Goal: Information Seeking & Learning: Check status

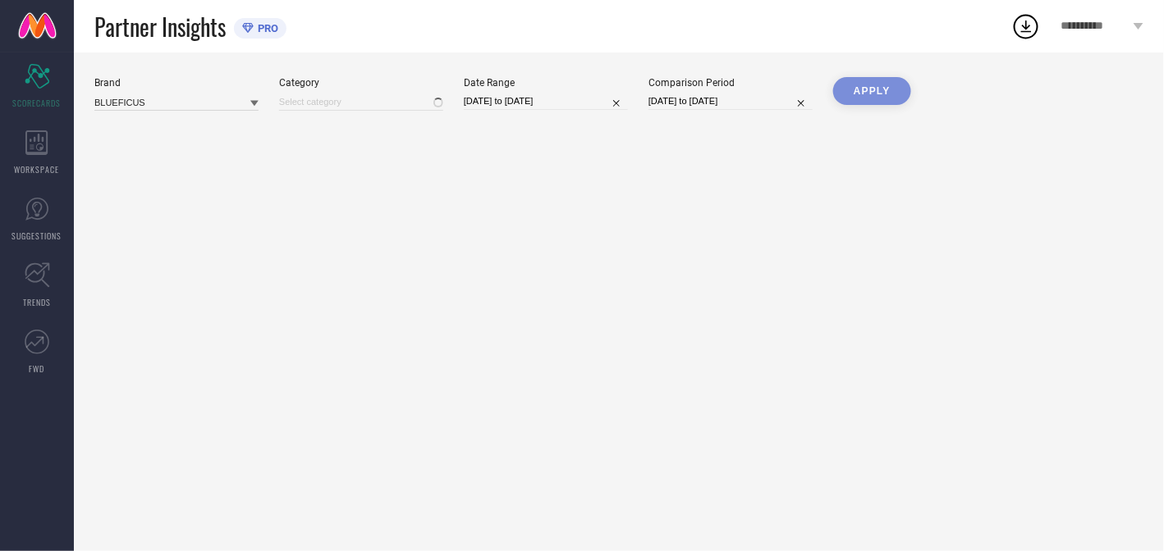
type input "All"
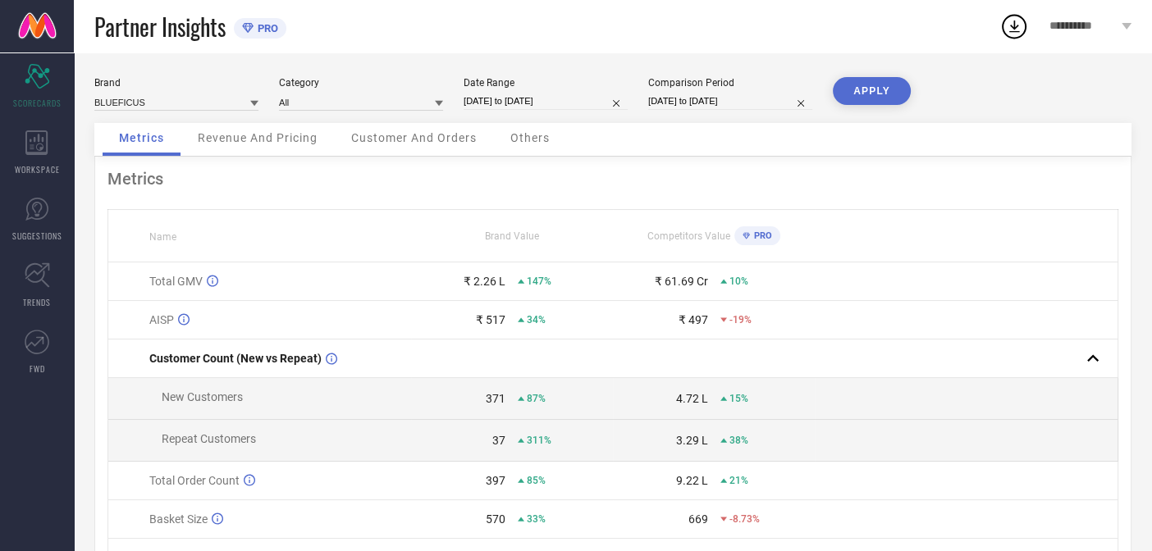
click at [301, 144] on span "Revenue And Pricing" at bounding box center [258, 137] width 120 height 13
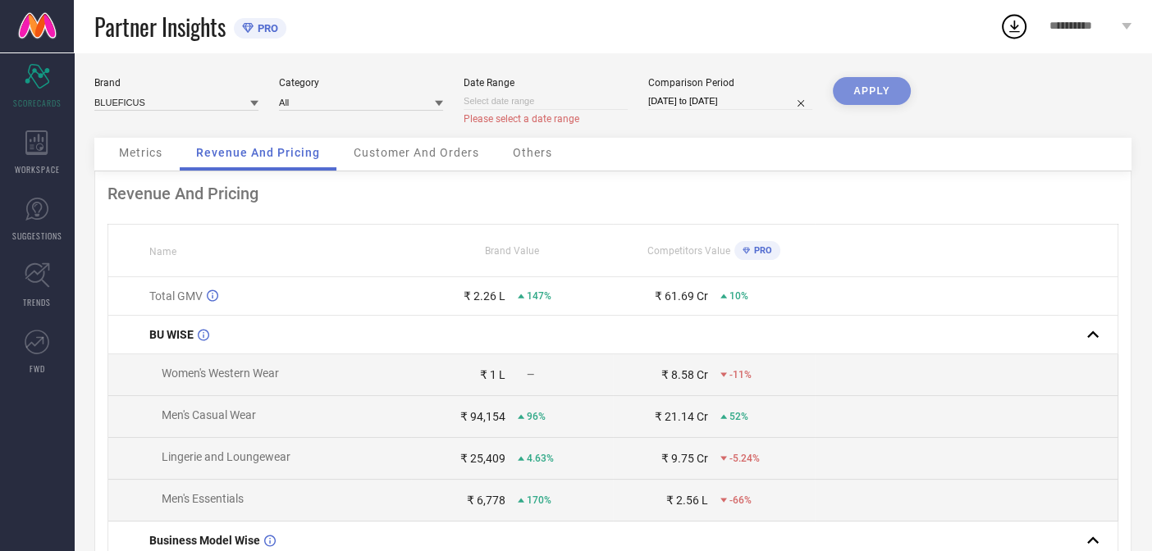
click at [578, 107] on input at bounding box center [546, 101] width 164 height 17
select select "7"
select select "2025"
select select "8"
select select "2025"
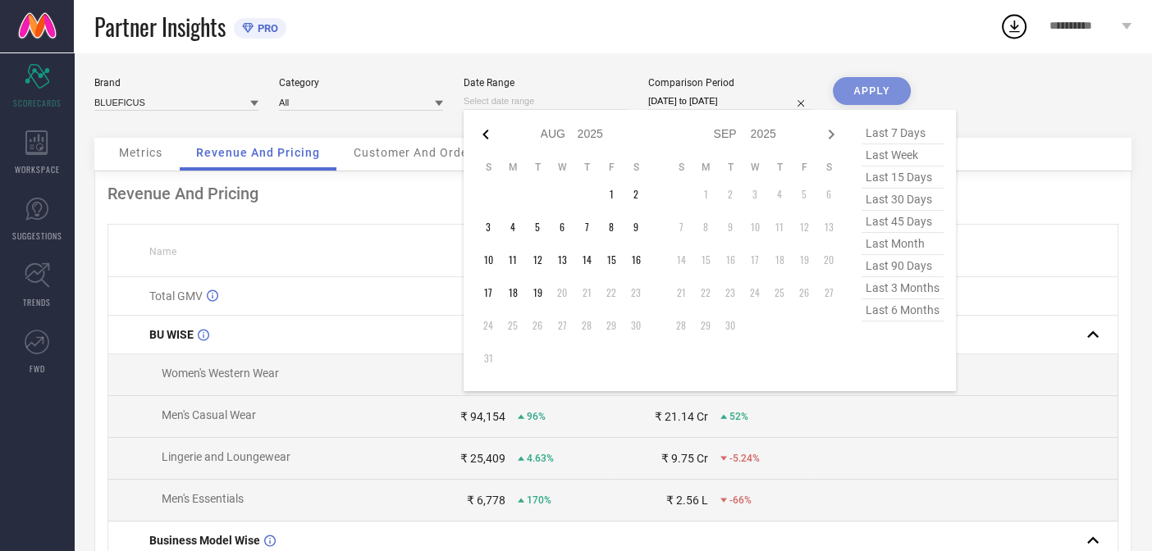
click at [484, 138] on icon at bounding box center [486, 135] width 20 height 20
select select "6"
select select "2025"
select select "7"
select select "2025"
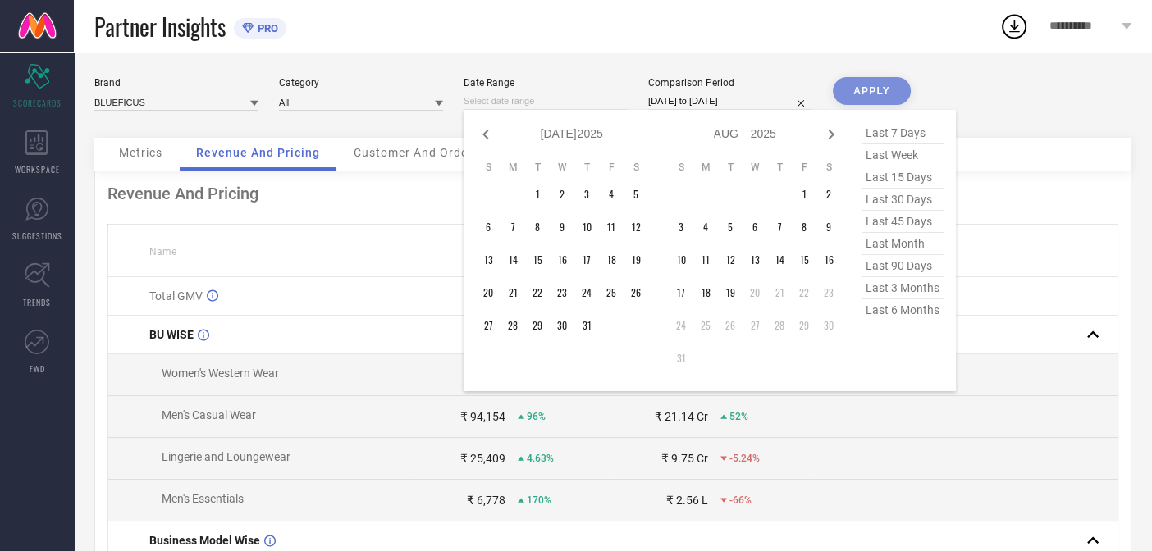
click at [484, 138] on icon at bounding box center [486, 135] width 20 height 20
select select "5"
select select "2025"
select select "6"
select select "2025"
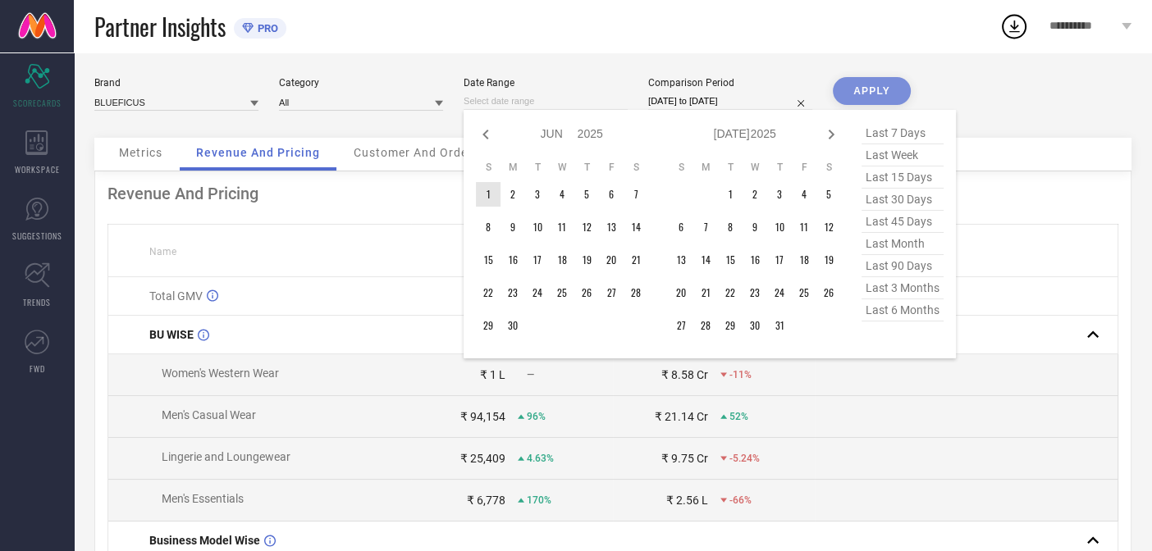
type input "After [DATE]"
click at [490, 183] on td "1" at bounding box center [488, 194] width 25 height 25
click at [825, 136] on icon at bounding box center [831, 135] width 20 height 20
select select "6"
select select "2025"
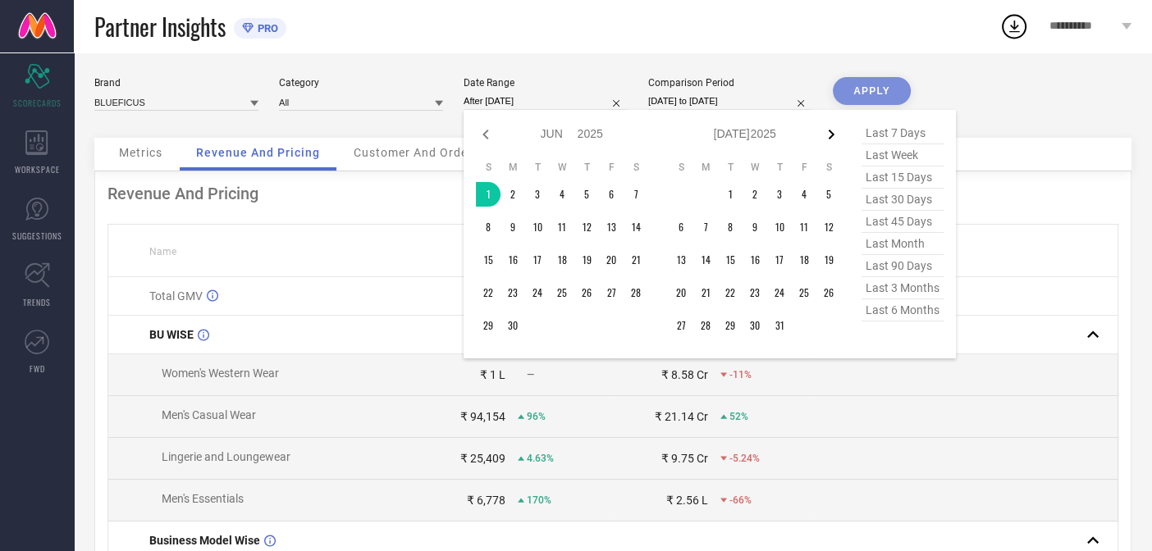
select select "7"
select select "2025"
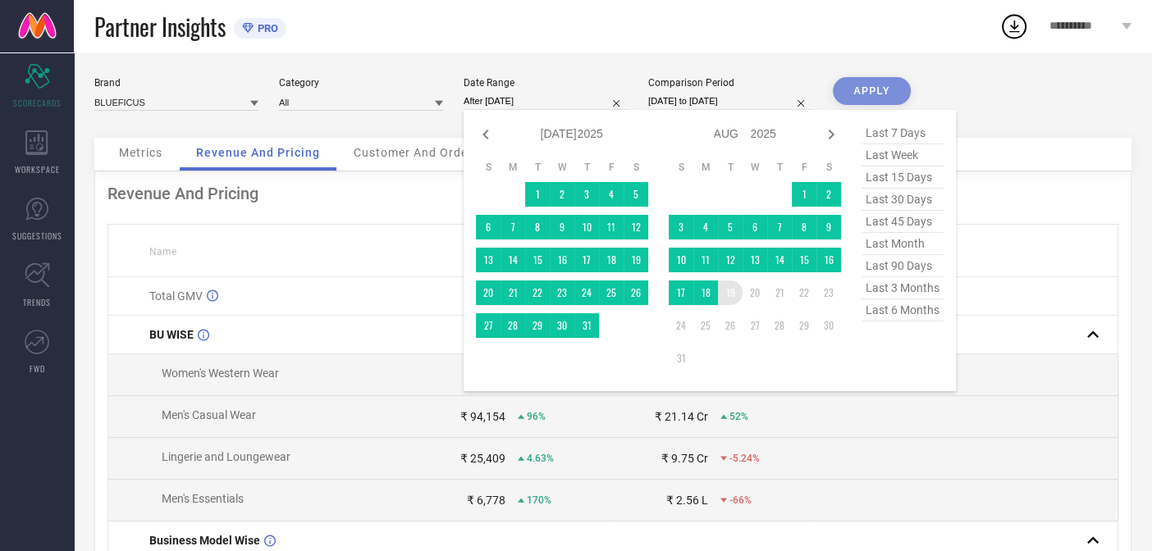
type input "[DATE] to [DATE]"
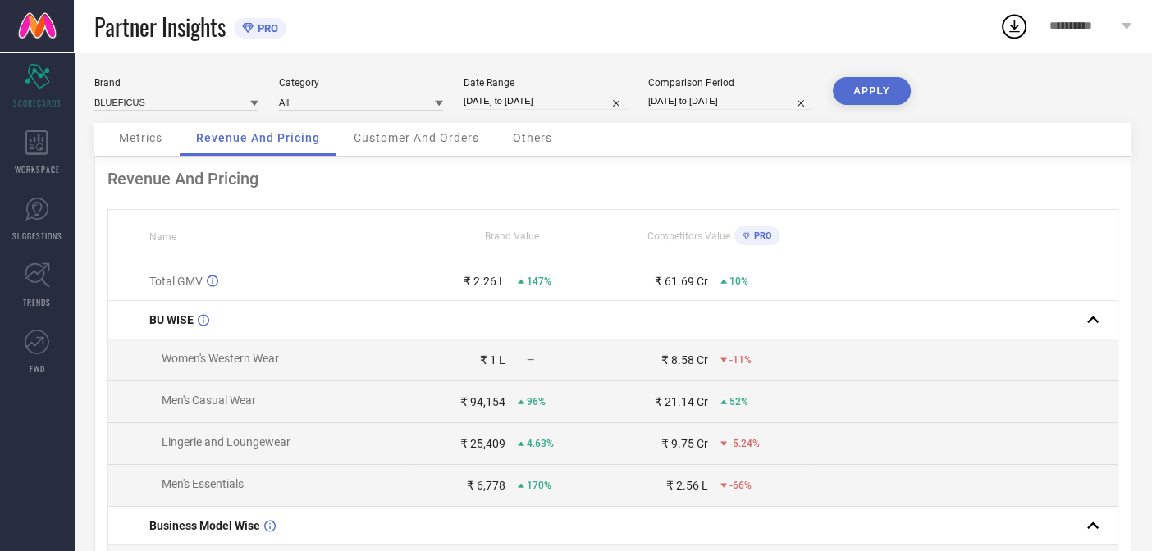
click at [705, 101] on input "[DATE] to [DATE]" at bounding box center [730, 101] width 164 height 17
select select "3"
select select "2024"
select select "4"
select select "2024"
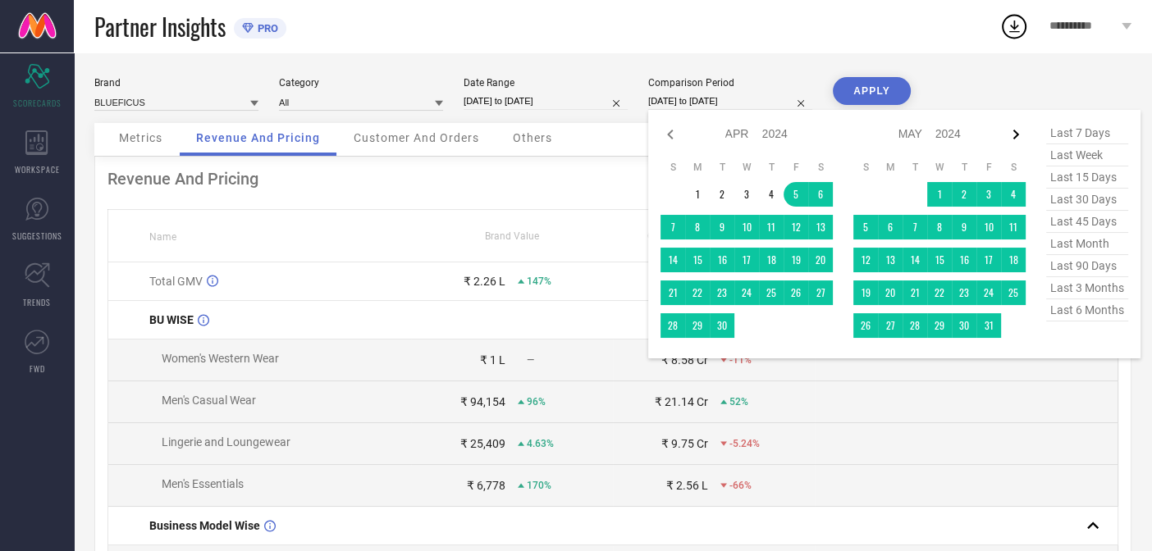
click at [1013, 130] on icon at bounding box center [1016, 135] width 6 height 10
select select "4"
select select "2024"
select select "5"
select select "2024"
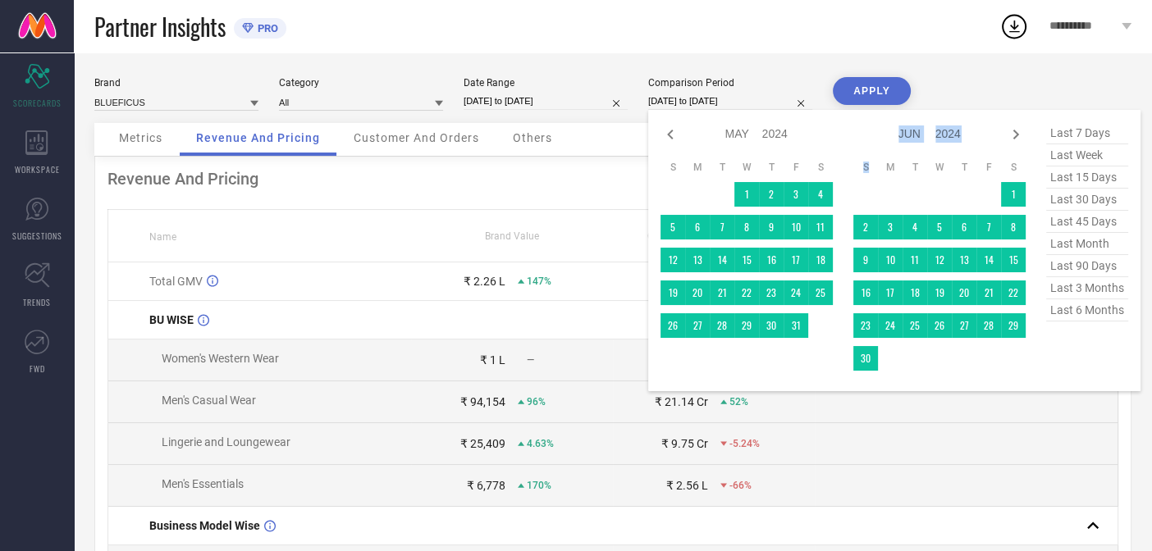
click at [1013, 130] on icon at bounding box center [1016, 135] width 6 height 10
select select "5"
select select "2024"
select select "6"
select select "2024"
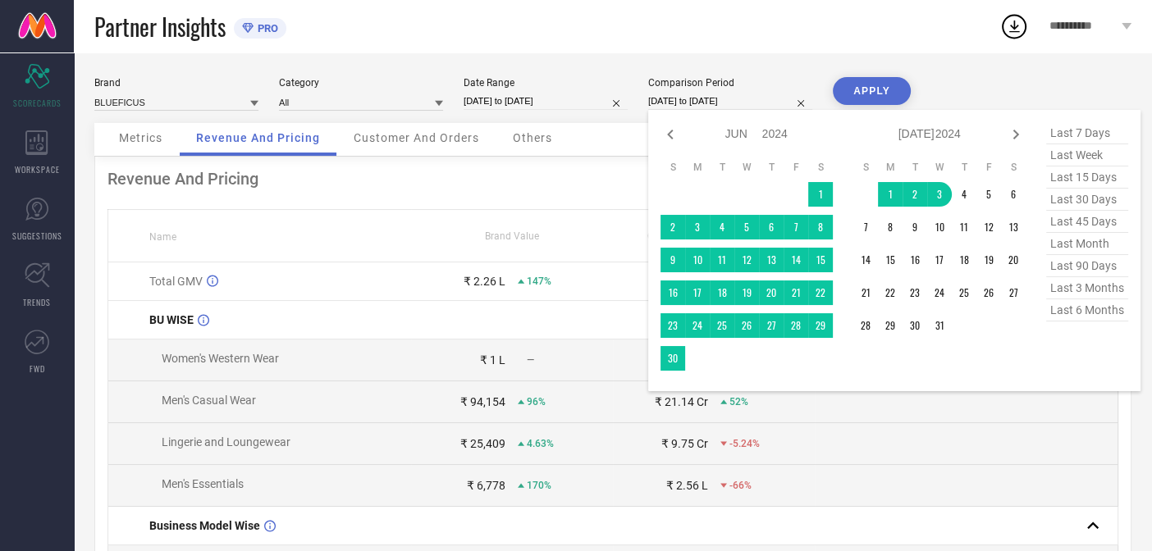
click at [1013, 130] on icon at bounding box center [1016, 135] width 6 height 10
select select "6"
select select "2024"
select select "7"
select select "2024"
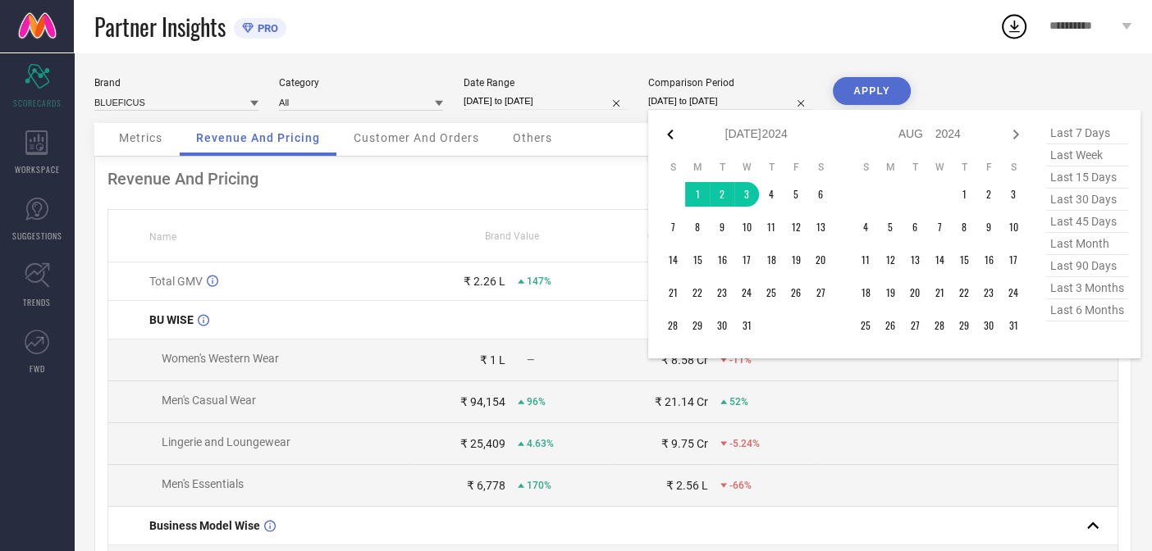
click at [670, 135] on icon at bounding box center [670, 135] width 6 height 10
select select "5"
select select "2024"
select select "6"
select select "2024"
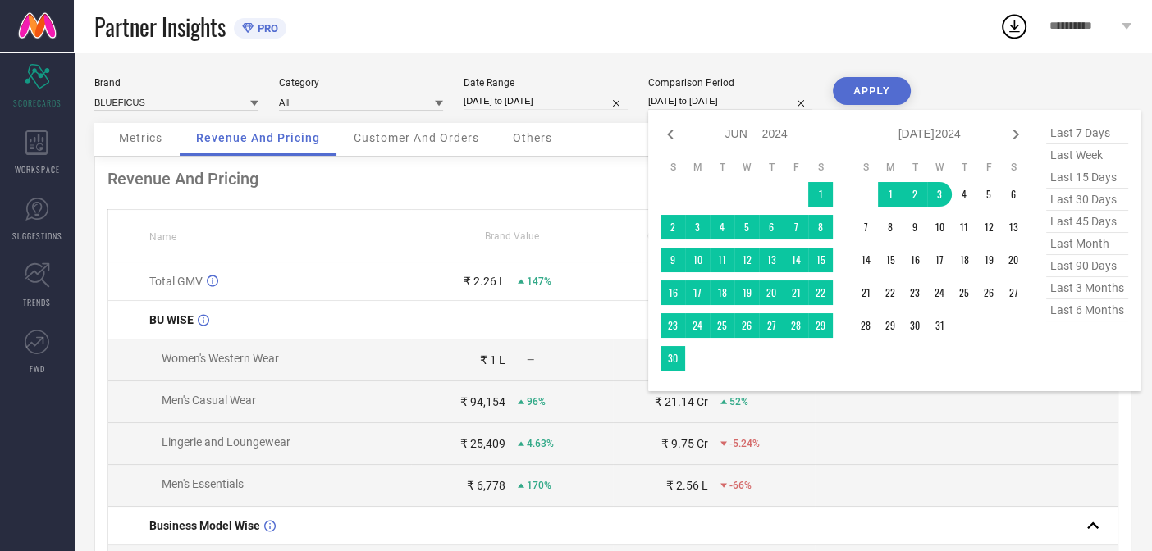
click at [670, 135] on icon at bounding box center [670, 135] width 6 height 10
select select "4"
select select "2024"
select select "5"
select select "2024"
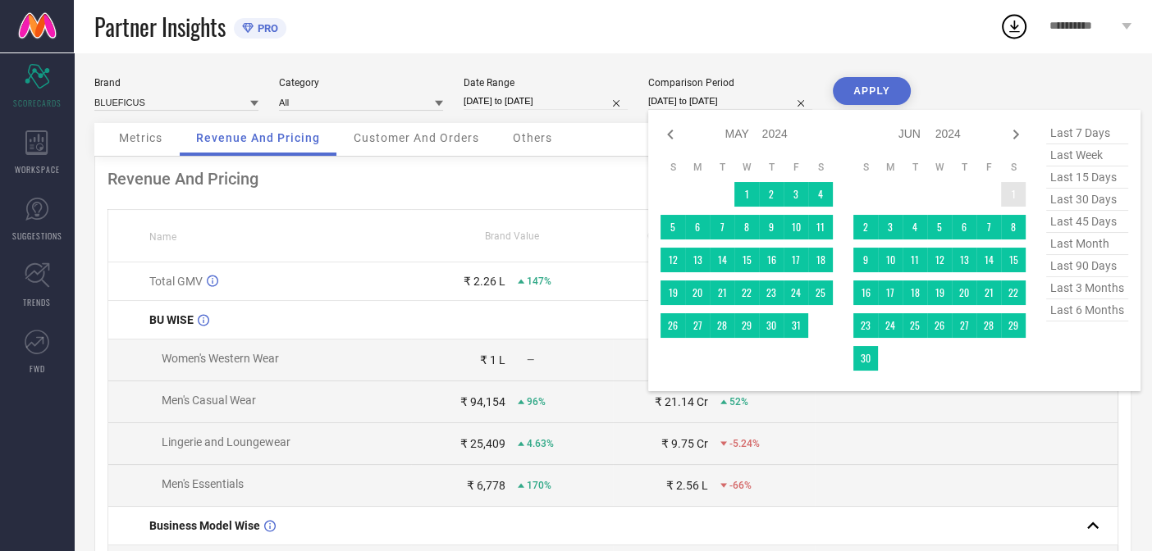
type input "After [DATE]"
click at [1008, 199] on td "1" at bounding box center [1013, 194] width 25 height 25
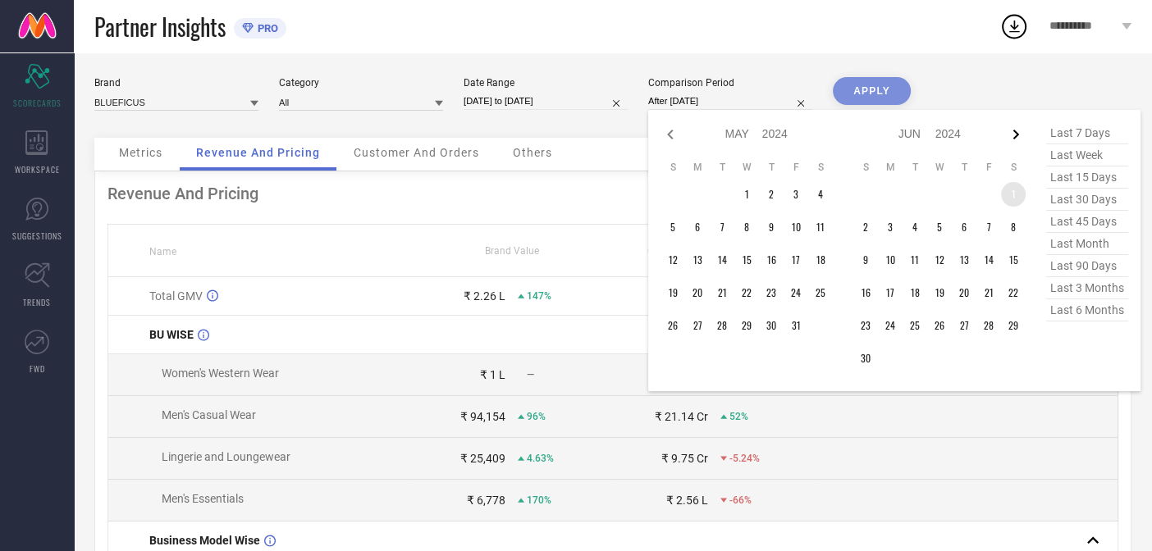
click at [1010, 130] on icon at bounding box center [1016, 135] width 20 height 20
select select "5"
select select "2024"
select select "6"
select select "2024"
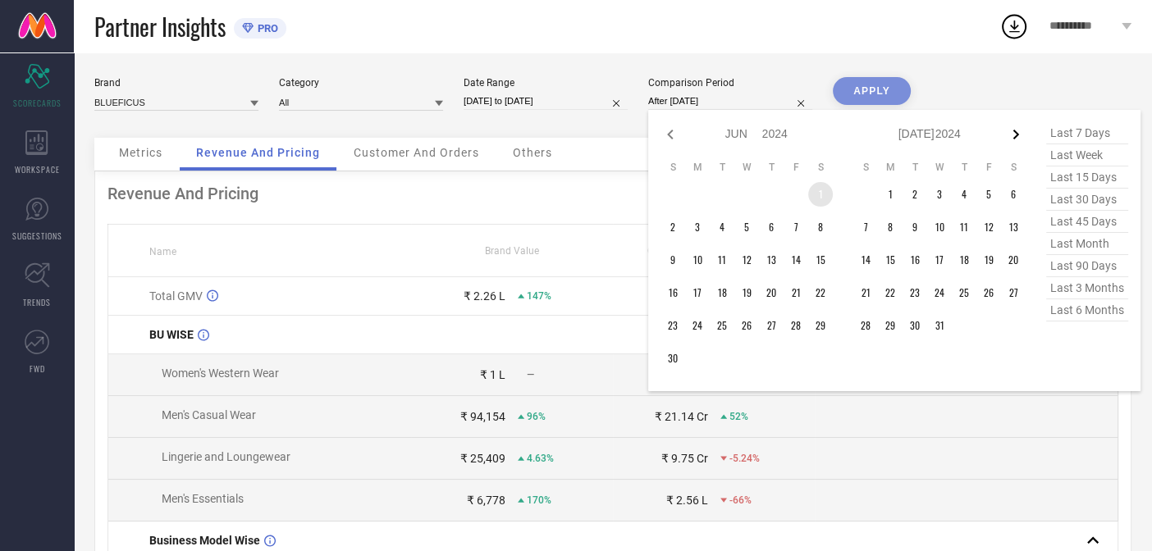
click at [1010, 130] on icon at bounding box center [1016, 135] width 20 height 20
select select "6"
select select "2024"
select select "7"
select select "2024"
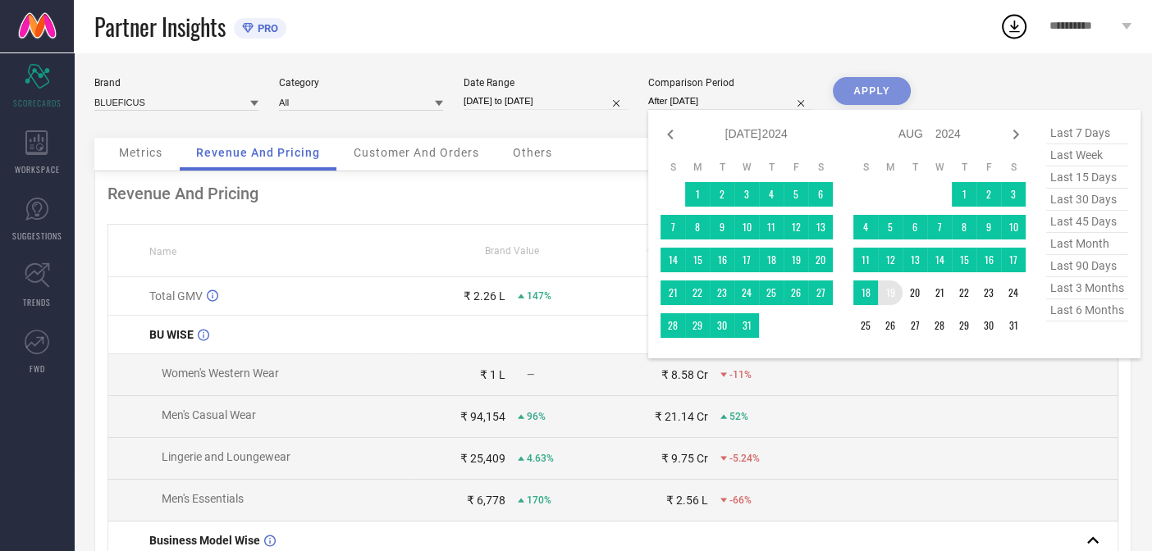
type input "[DATE] to [DATE]"
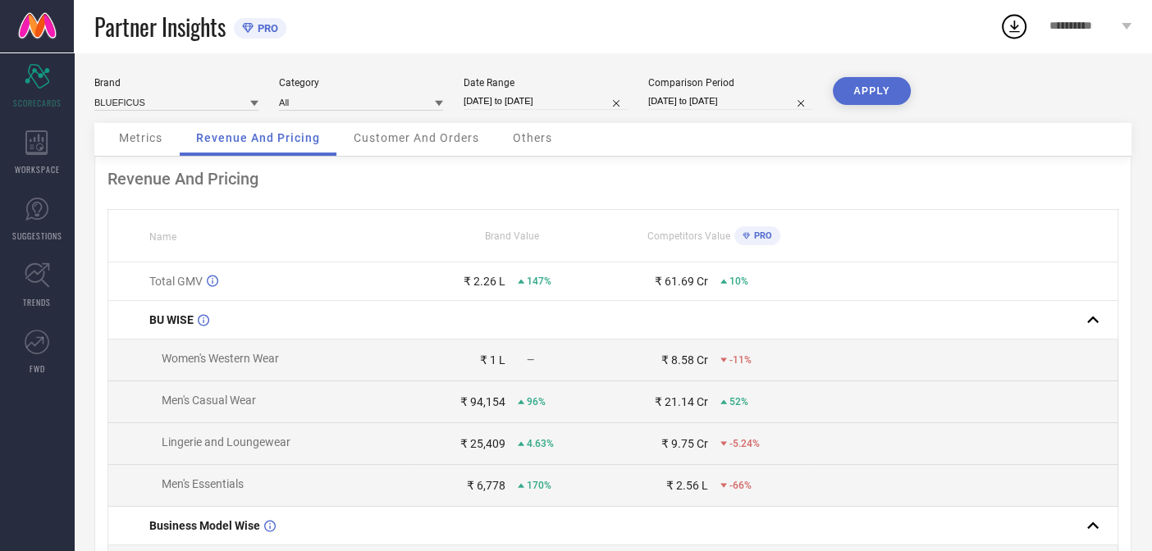
click at [861, 98] on button "APPLY" at bounding box center [872, 91] width 78 height 28
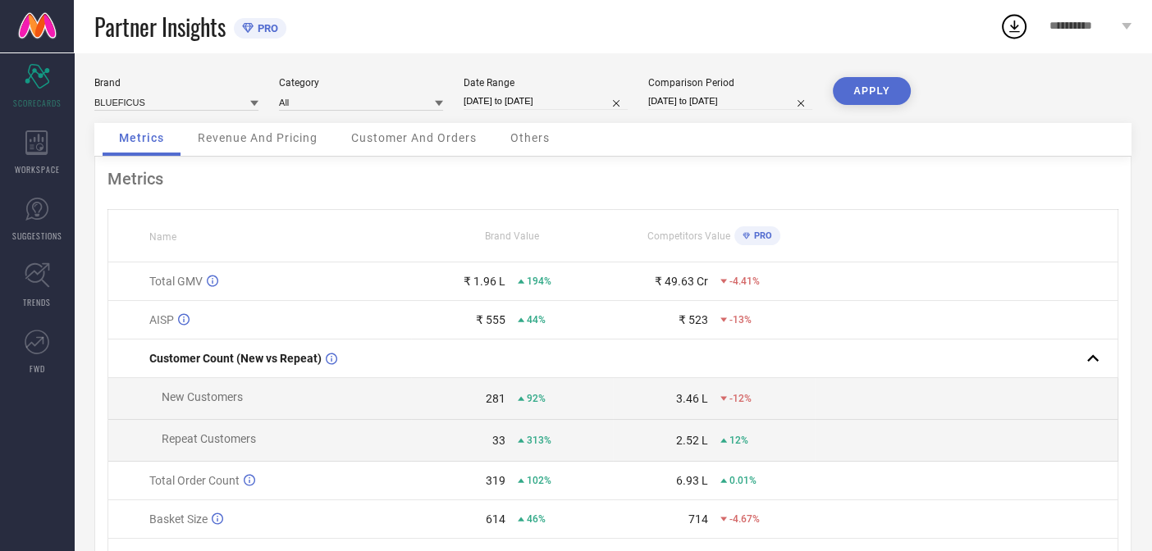
click at [277, 135] on span "Revenue And Pricing" at bounding box center [258, 137] width 120 height 13
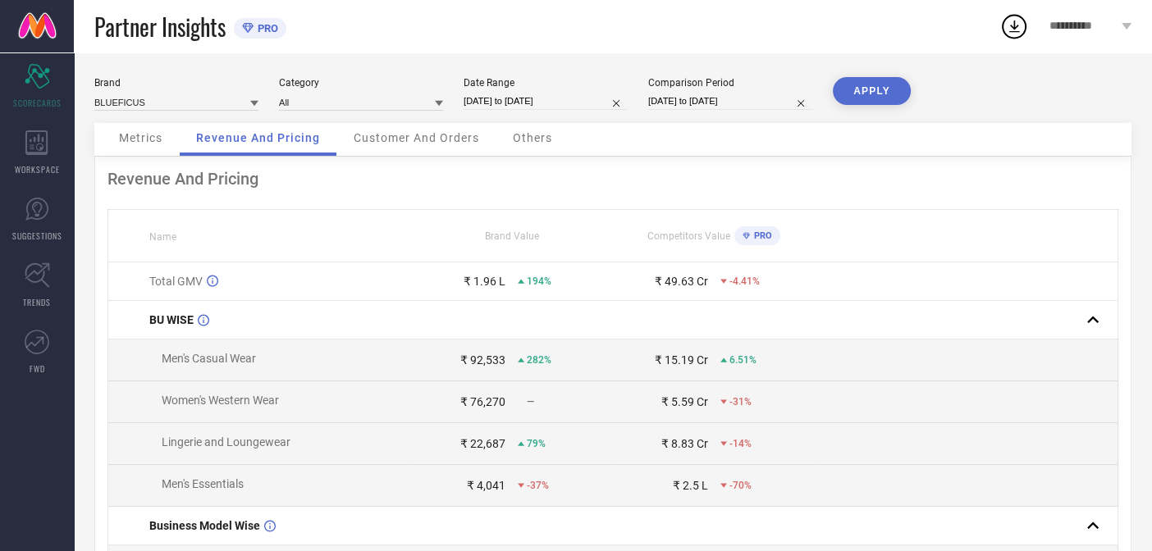
click at [459, 131] on span "Customer And Orders" at bounding box center [417, 137] width 126 height 13
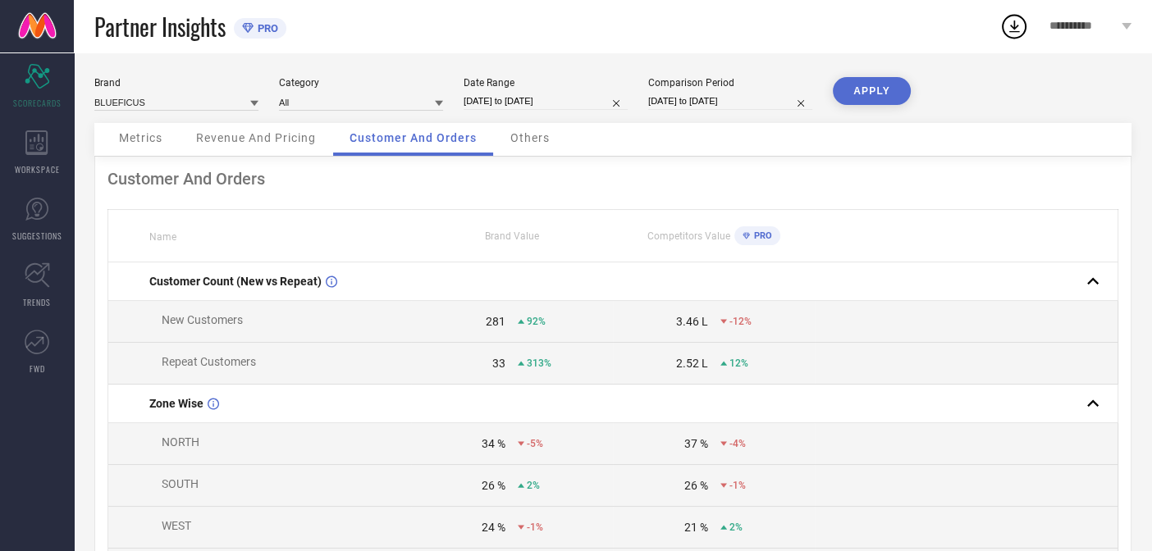
click at [526, 133] on span "Others" at bounding box center [529, 137] width 39 height 13
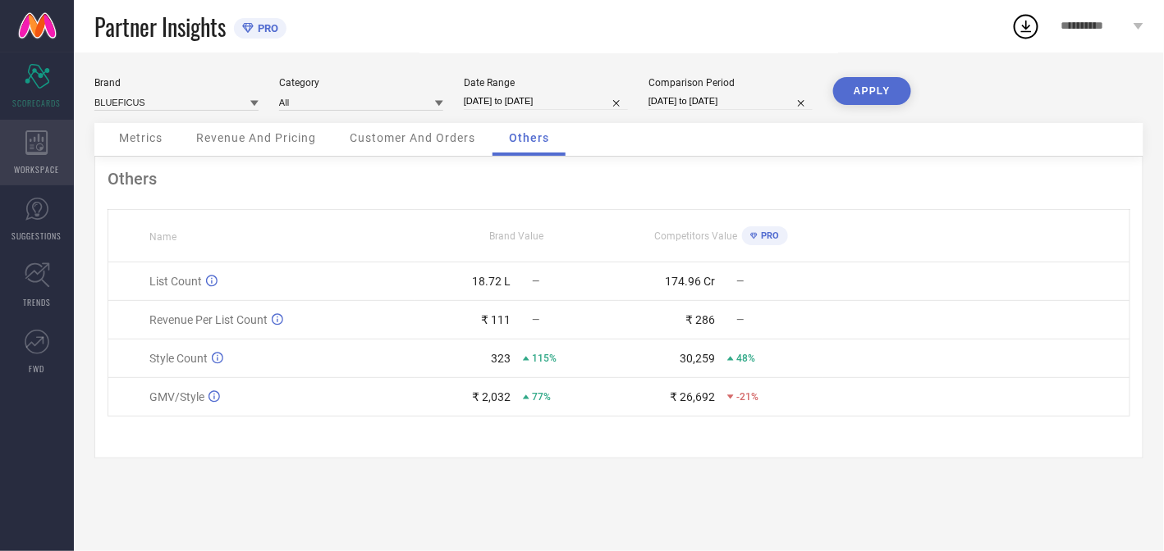
click at [24, 139] on div "WORKSPACE" at bounding box center [37, 153] width 74 height 66
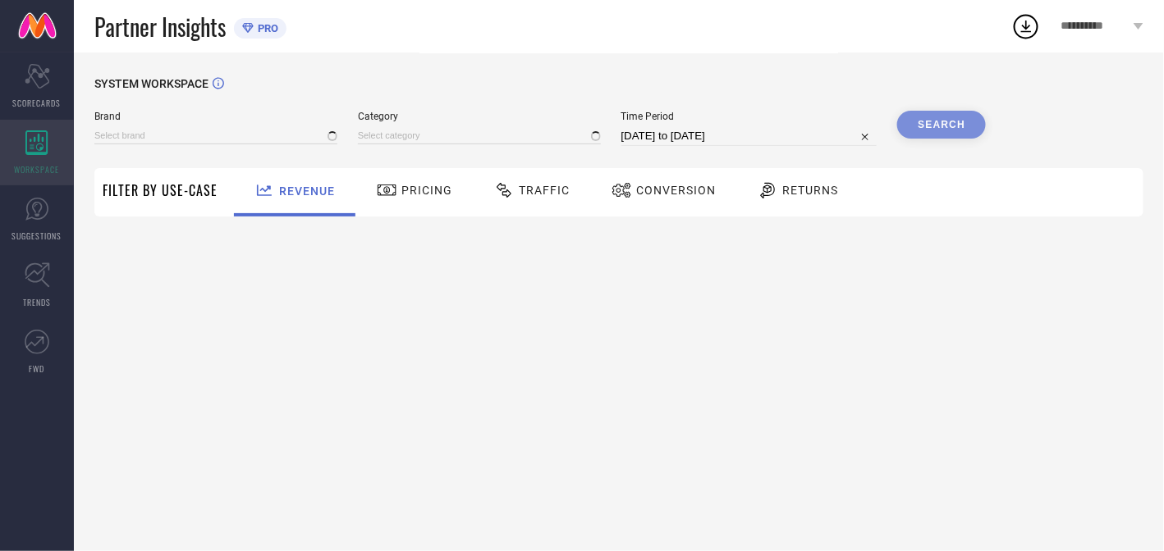
type input "BLUEFICUS"
type input "All"
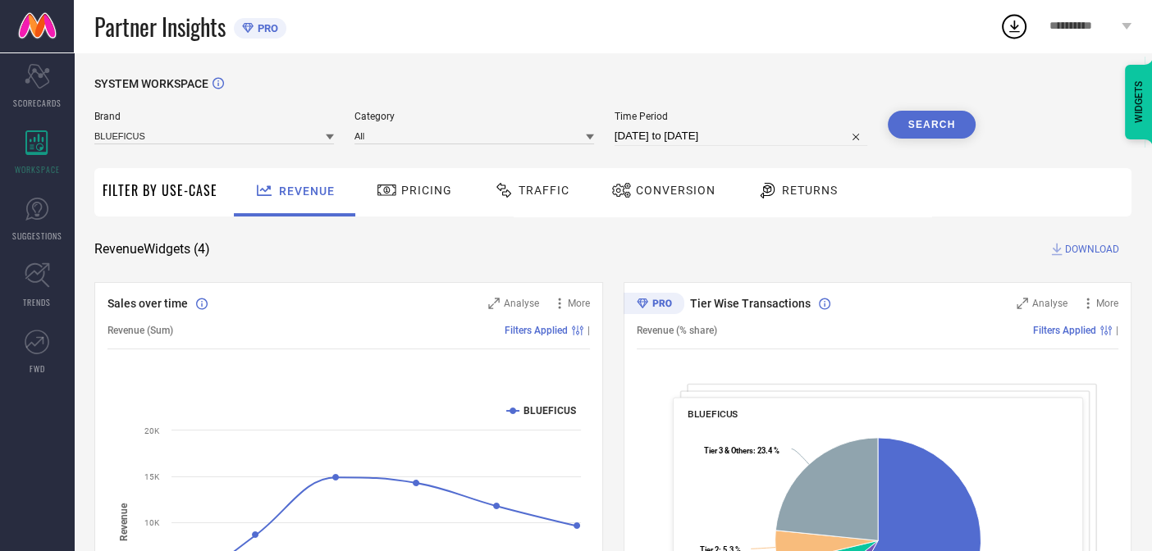
click at [426, 195] on span "Pricing" at bounding box center [426, 190] width 51 height 13
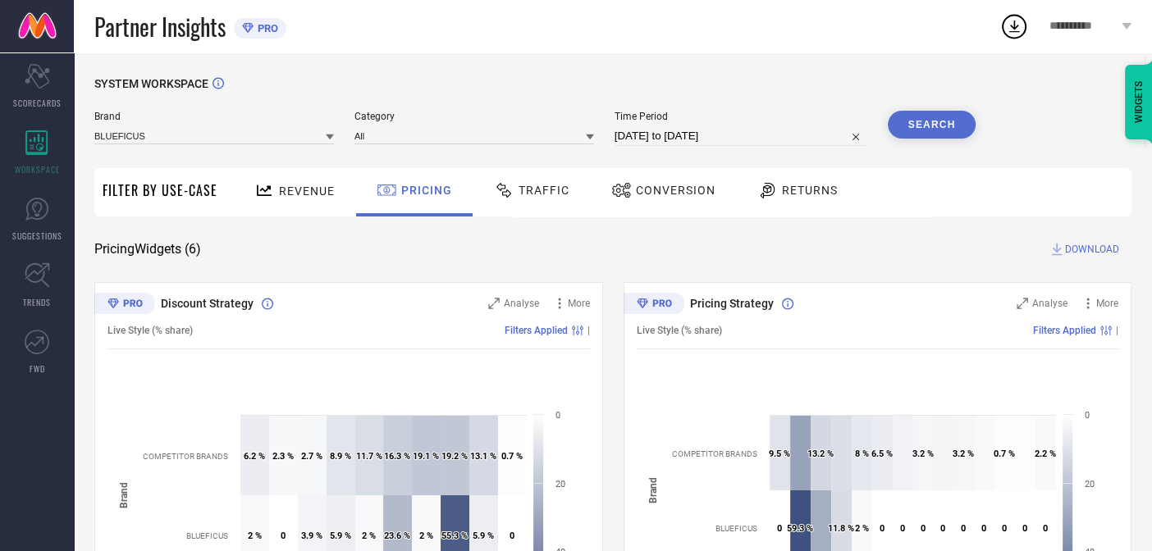
click at [543, 206] on div "Traffic" at bounding box center [531, 192] width 117 height 48
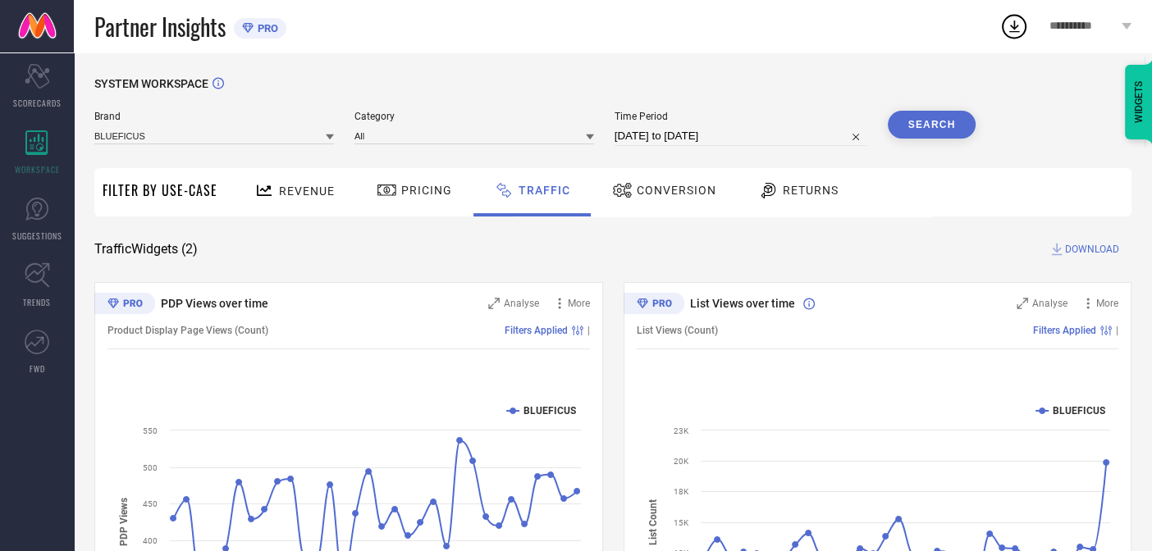
click at [620, 195] on icon at bounding box center [622, 191] width 21 height 20
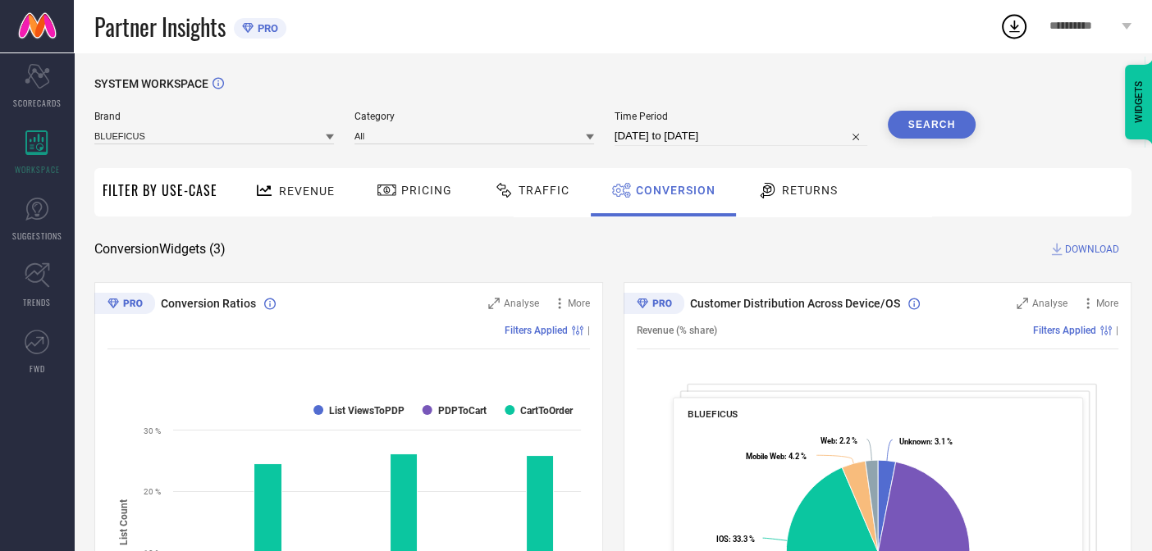
click at [806, 194] on span "Returns" at bounding box center [810, 190] width 56 height 13
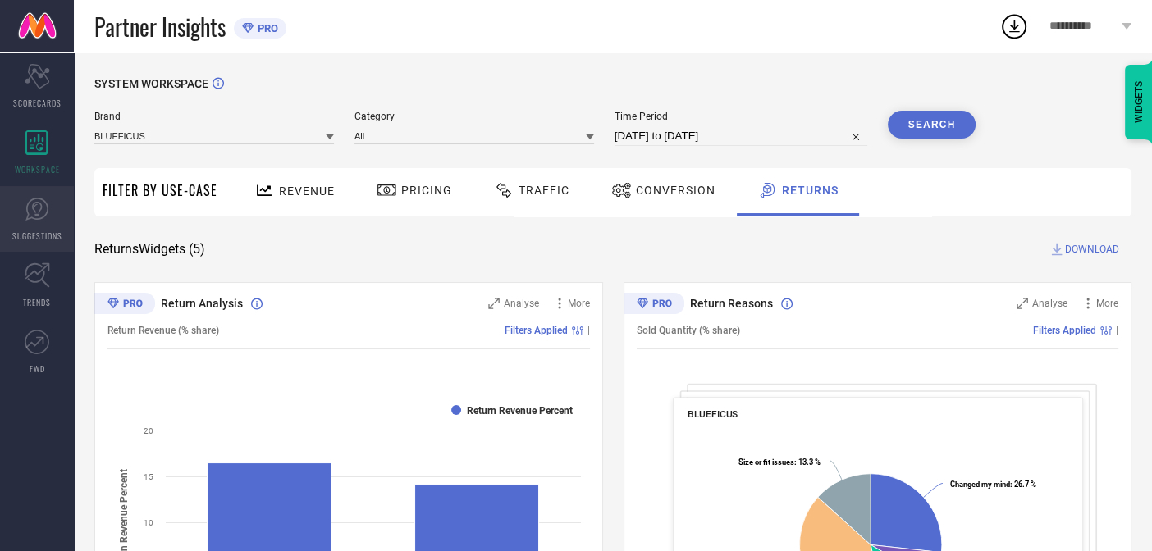
click at [43, 208] on icon at bounding box center [37, 209] width 25 height 25
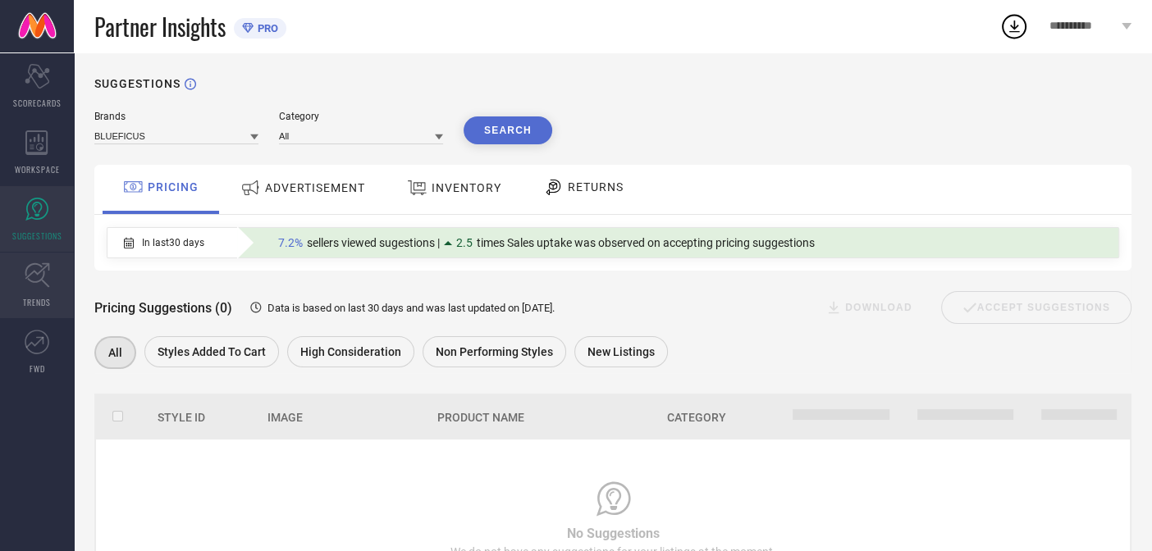
click at [25, 290] on link "TRENDS" at bounding box center [37, 286] width 74 height 66
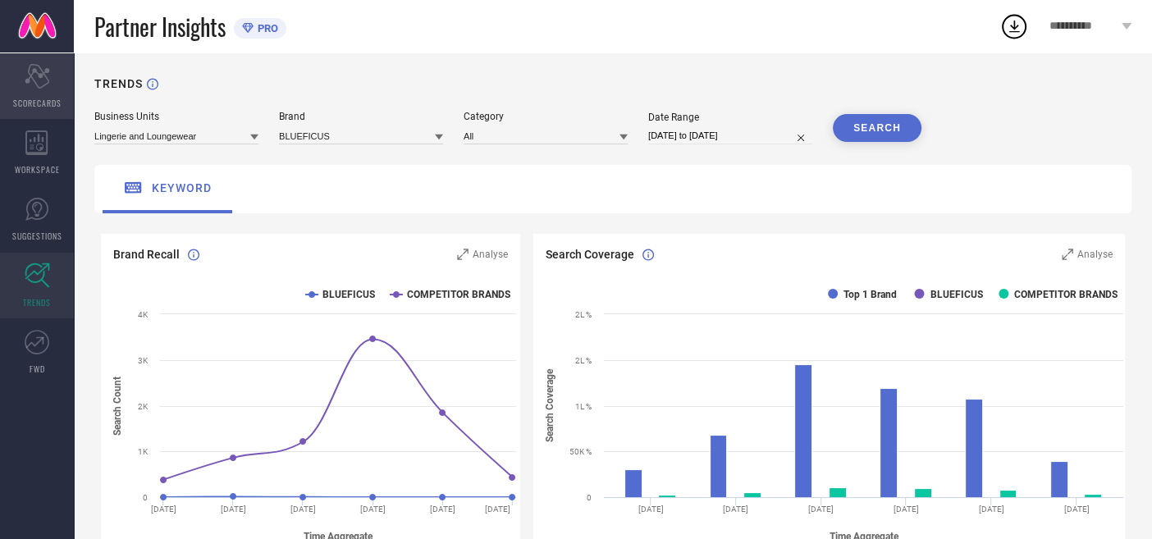
click at [32, 69] on icon at bounding box center [37, 76] width 25 height 25
